Goal: Task Accomplishment & Management: Manage account settings

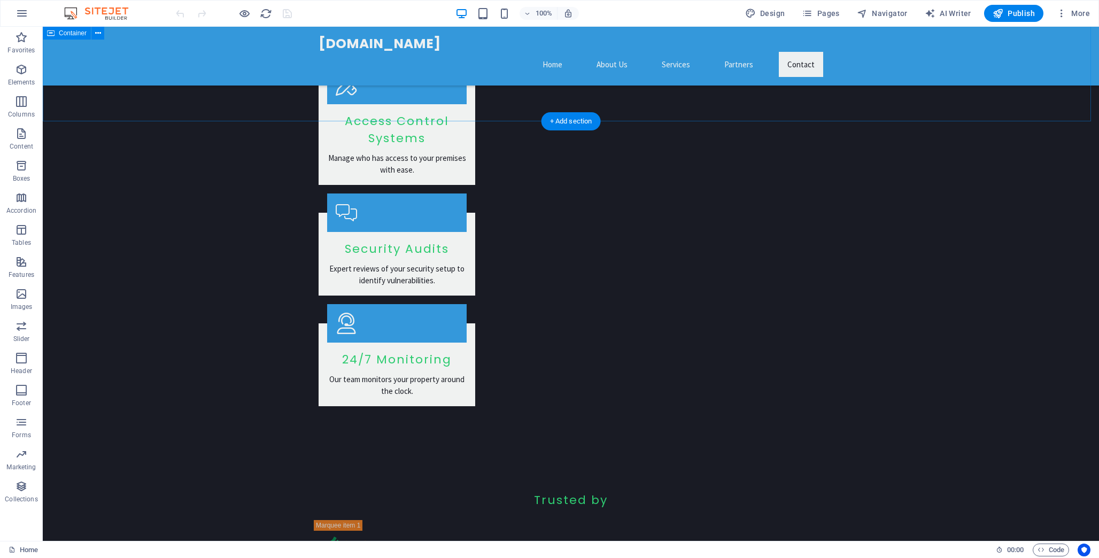
scroll to position [1551, 0]
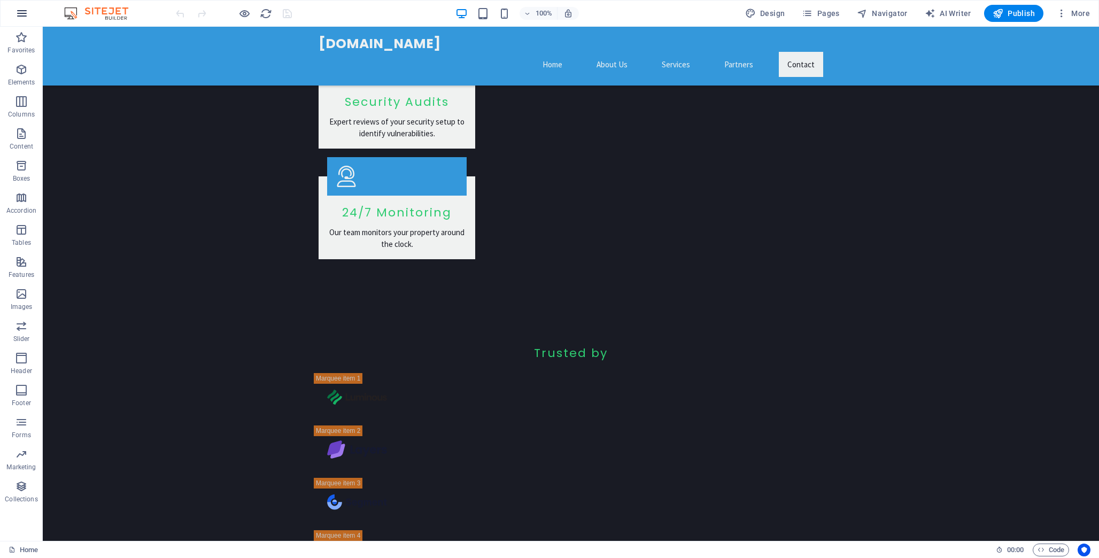
click at [26, 9] on icon "button" at bounding box center [22, 13] width 13 height 13
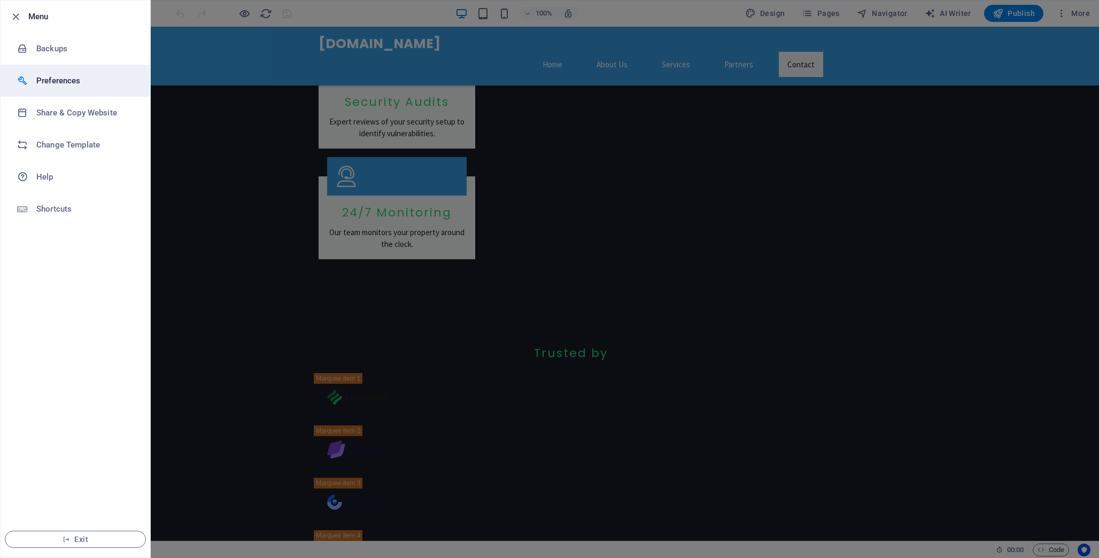
click at [69, 79] on h6 "Preferences" at bounding box center [85, 80] width 99 height 13
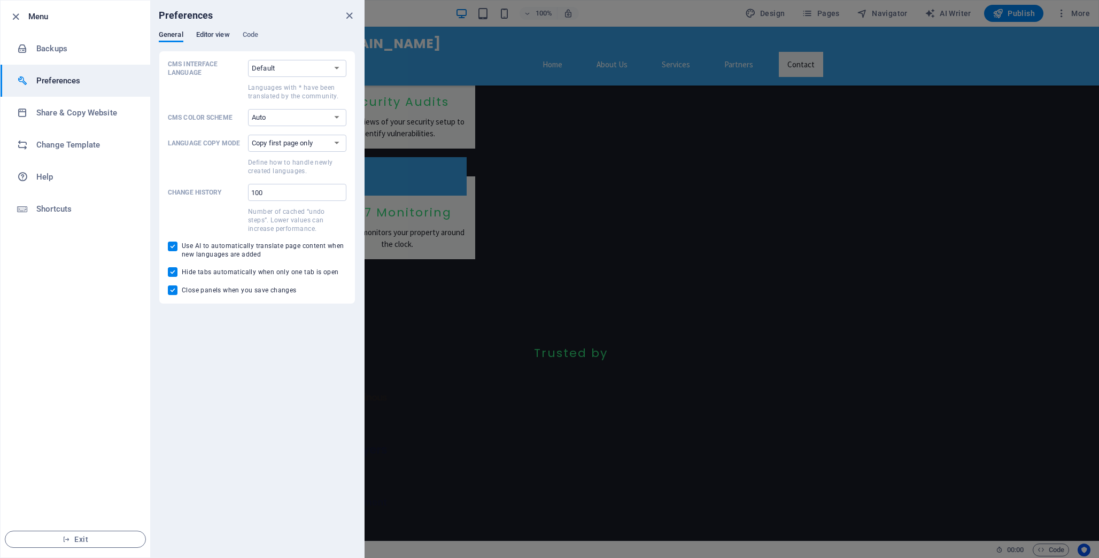
click at [209, 34] on span "Editor view" at bounding box center [213, 35] width 34 height 15
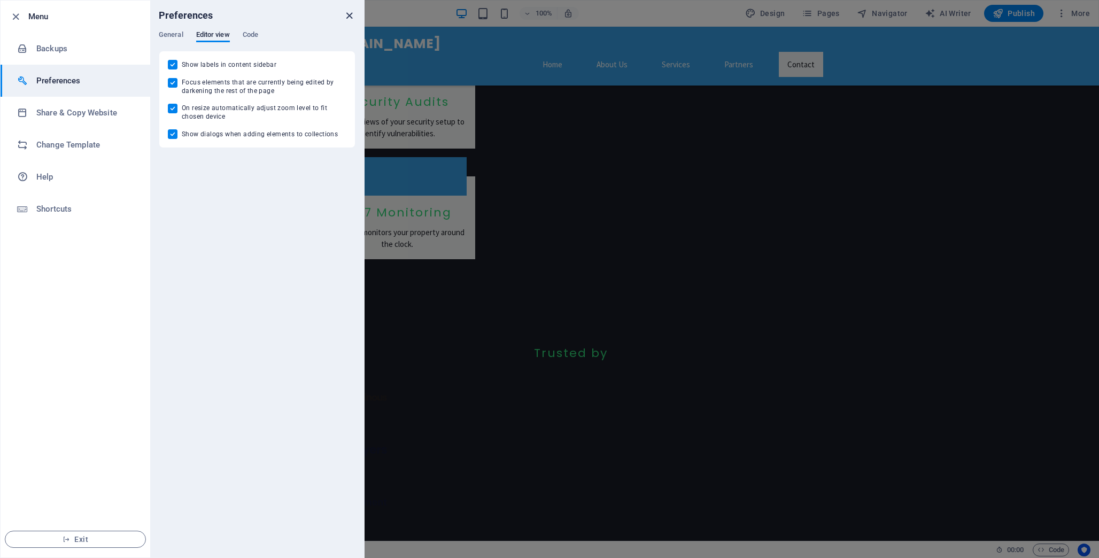
click at [348, 16] on icon "close" at bounding box center [349, 16] width 12 height 12
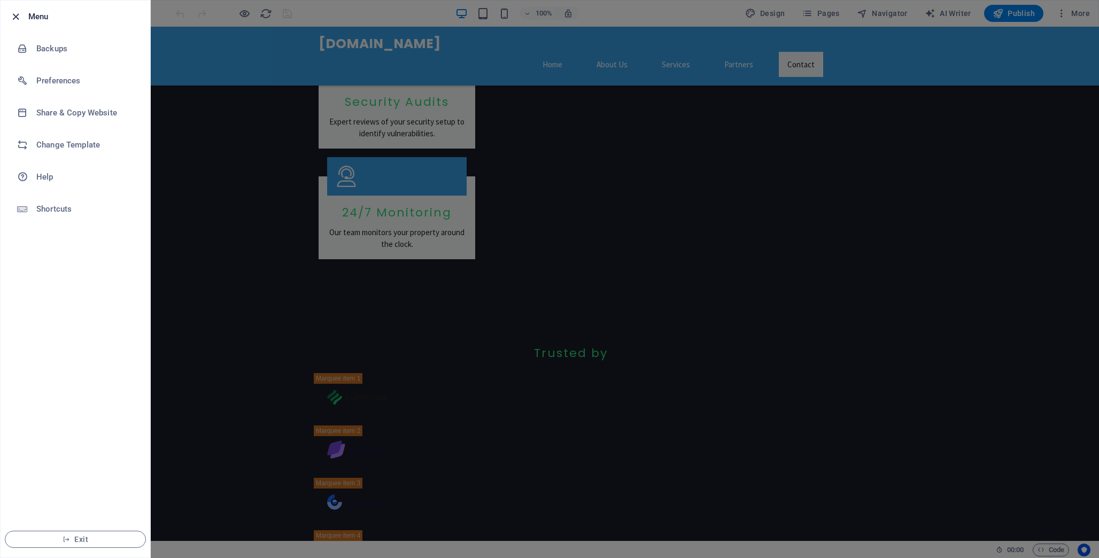
click at [17, 19] on icon "button" at bounding box center [16, 17] width 12 height 12
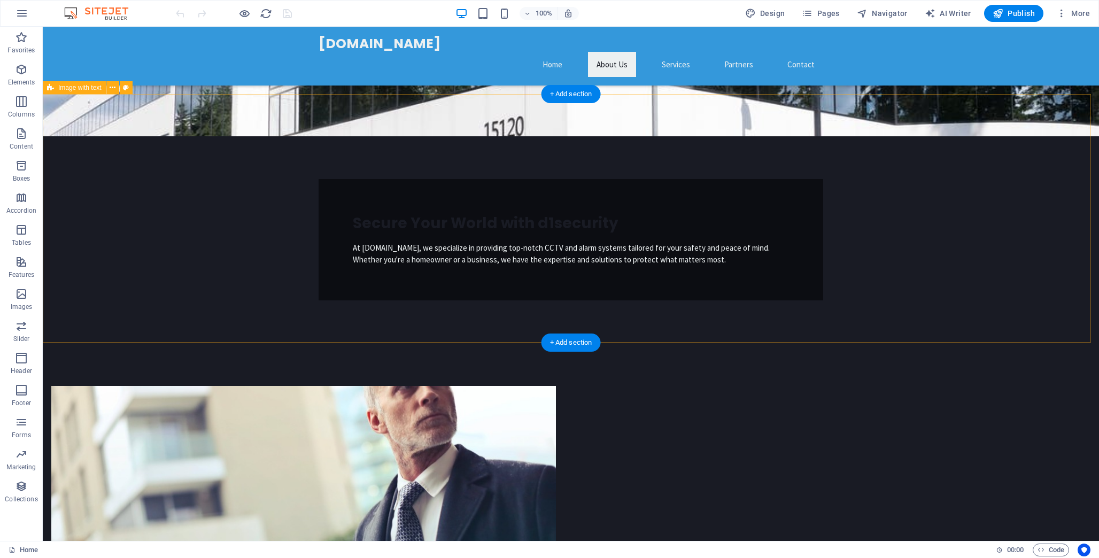
scroll to position [0, 0]
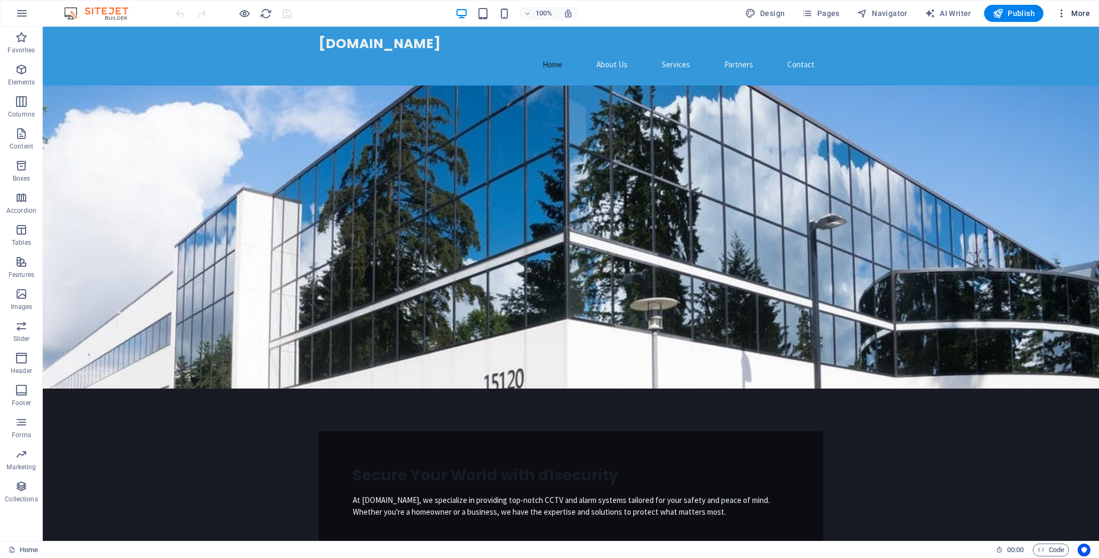
click at [1087, 11] on span "More" at bounding box center [1074, 13] width 34 height 11
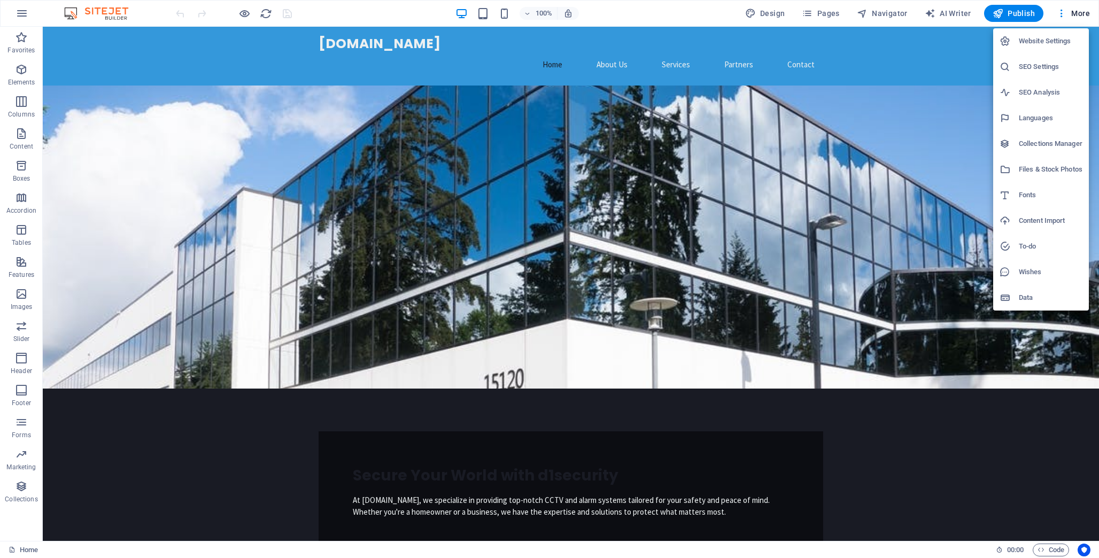
click at [1044, 36] on h6 "Website Settings" at bounding box center [1051, 41] width 64 height 13
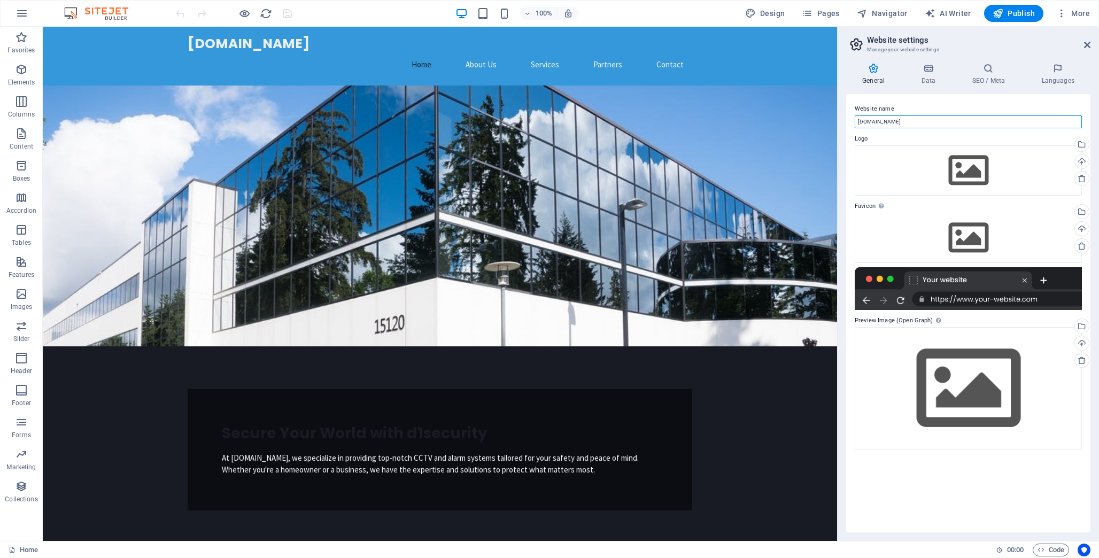
click at [914, 125] on input "[DOMAIN_NAME]" at bounding box center [968, 122] width 227 height 13
type input "d"
type input "D1 Security"
click at [1082, 159] on div "Upload" at bounding box center [1081, 163] width 16 height 16
click at [897, 168] on div "Drag files here, click to choose files or select files from Files or our free s…" at bounding box center [968, 170] width 227 height 50
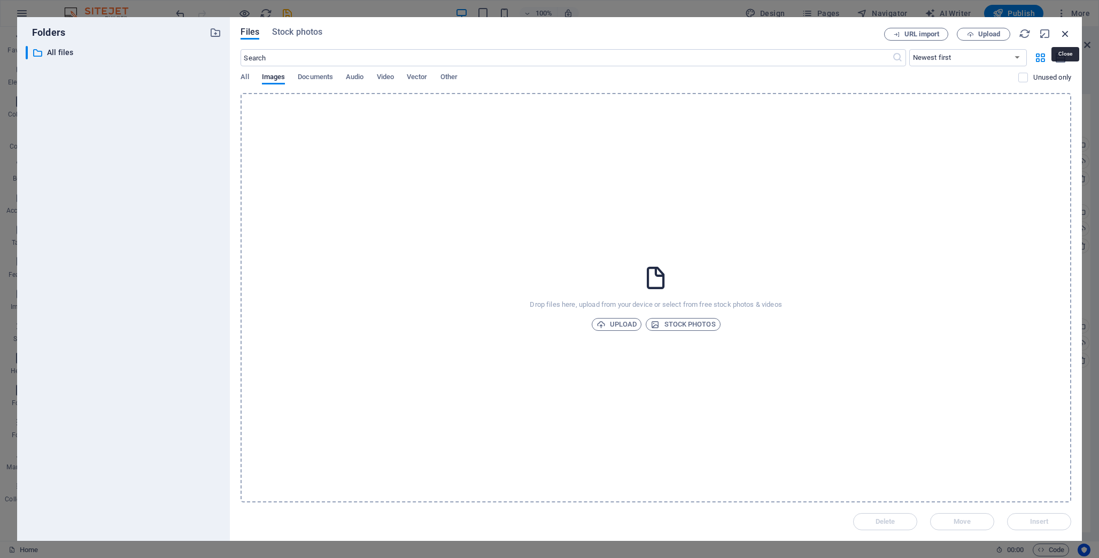
click at [1068, 34] on icon "button" at bounding box center [1066, 34] width 12 height 12
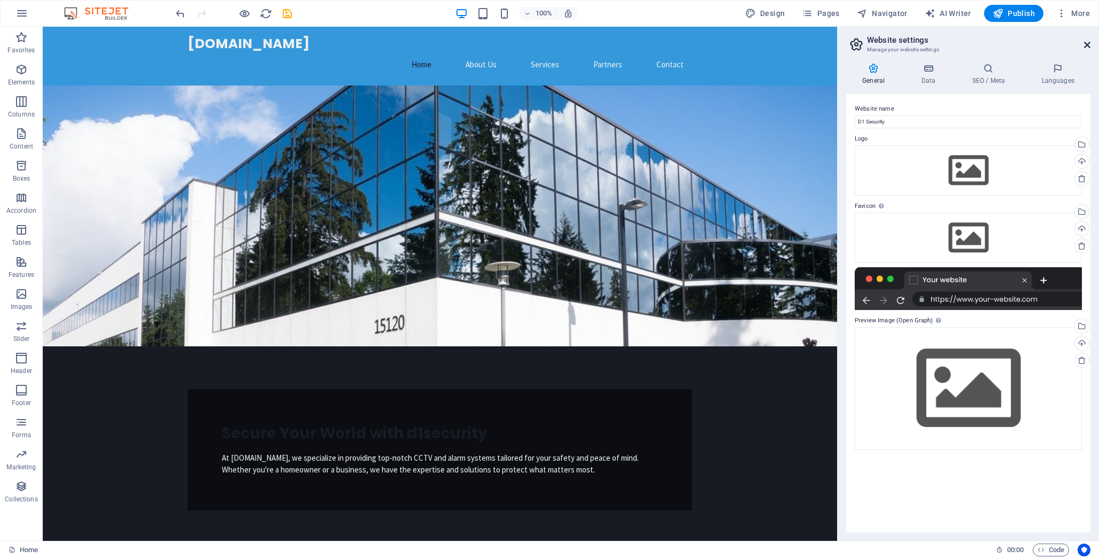
click at [1087, 44] on icon at bounding box center [1087, 45] width 6 height 9
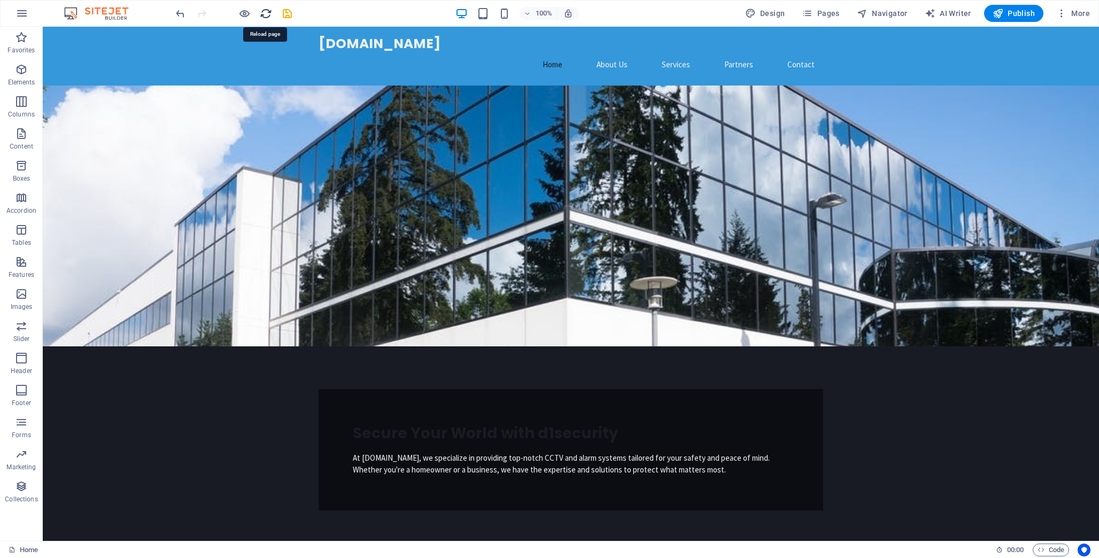
click at [261, 12] on icon "reload" at bounding box center [266, 13] width 12 height 12
click at [363, 35] on icon at bounding box center [360, 33] width 6 height 11
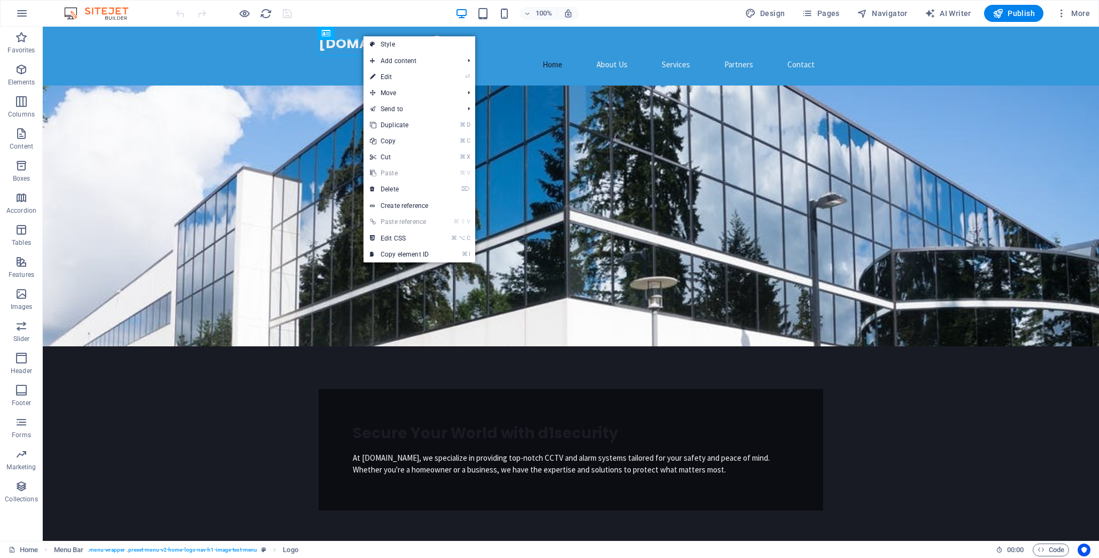
click at [409, 10] on div "100% Design Pages Navigator AI Writer Publish More" at bounding box center [634, 13] width 921 height 17
